Goal: Task Accomplishment & Management: Complete application form

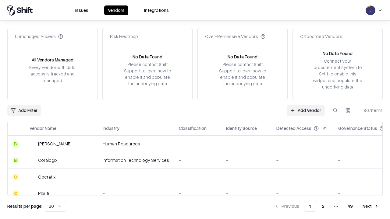
click at [306, 110] on link "Add Vendor" at bounding box center [306, 110] width 38 height 11
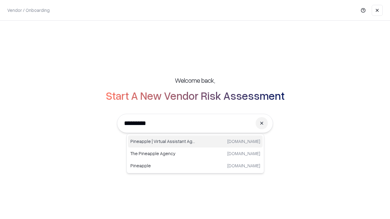
click at [195, 142] on div "Pineapple | Virtual Assistant Agency [DOMAIN_NAME]" at bounding box center [195, 142] width 135 height 12
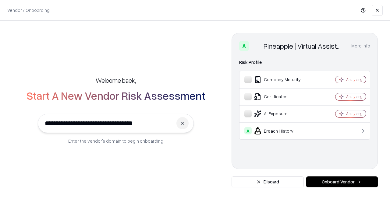
type input "**********"
click at [342, 182] on button "Onboard Vendor" at bounding box center [342, 182] width 72 height 11
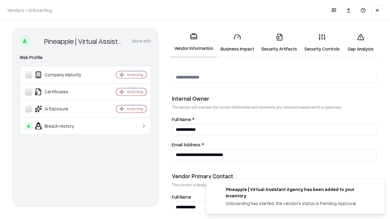
scroll to position [316, 0]
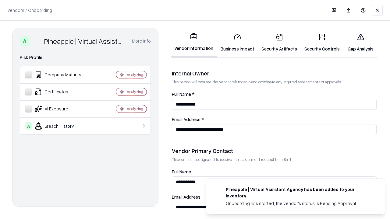
click at [279, 43] on link "Security Artifacts" at bounding box center [279, 43] width 43 height 28
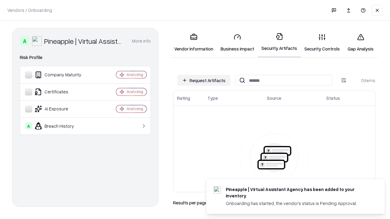
click at [204, 80] on button "Request Artifacts" at bounding box center [203, 80] width 53 height 11
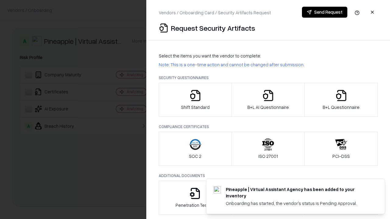
click at [341, 100] on icon "button" at bounding box center [341, 96] width 12 height 12
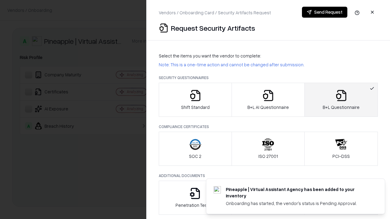
click at [268, 100] on icon "button" at bounding box center [268, 96] width 12 height 12
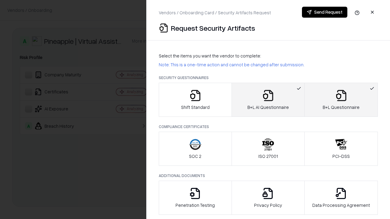
click at [324, 12] on button "Send Request" at bounding box center [324, 12] width 45 height 11
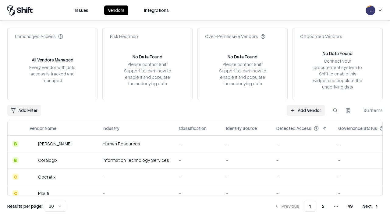
click at [335, 110] on button at bounding box center [335, 110] width 11 height 11
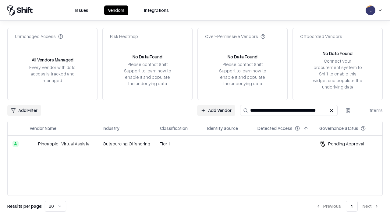
type input "**********"
click at [199, 144] on td "Tier 1" at bounding box center [178, 144] width 47 height 16
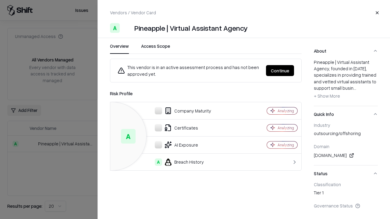
click at [280, 71] on button "Continue" at bounding box center [280, 70] width 28 height 11
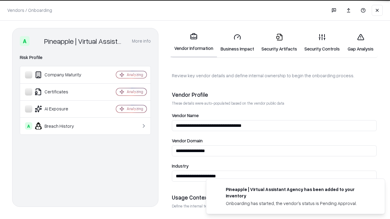
click at [279, 43] on link "Security Artifacts" at bounding box center [279, 43] width 43 height 28
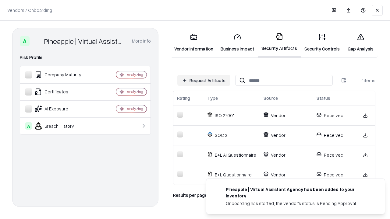
click at [360, 43] on link "Gap Analysis" at bounding box center [360, 43] width 34 height 28
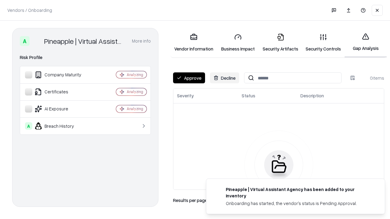
click at [189, 78] on button "Approve" at bounding box center [189, 77] width 32 height 11
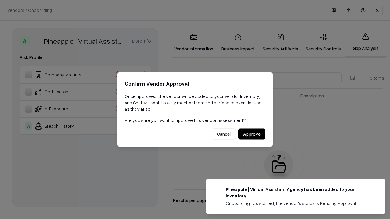
click at [252, 134] on button "Approve" at bounding box center [251, 134] width 27 height 11
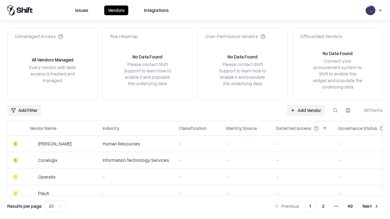
type input "**********"
click at [306, 110] on link "Add Vendor" at bounding box center [306, 110] width 38 height 11
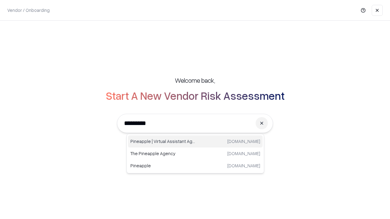
click at [195, 142] on div "Pineapple | Virtual Assistant Agency [DOMAIN_NAME]" at bounding box center [195, 142] width 135 height 12
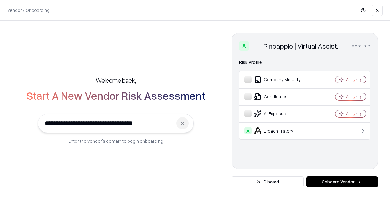
type input "**********"
click at [342, 182] on button "Onboard Vendor" at bounding box center [342, 182] width 72 height 11
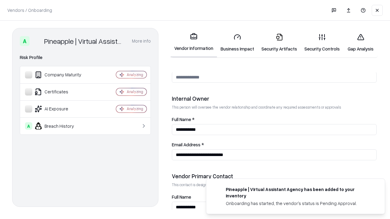
scroll to position [316, 0]
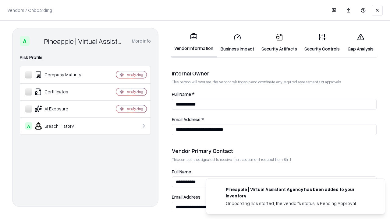
click at [360, 43] on link "Gap Analysis" at bounding box center [360, 43] width 34 height 28
